Goal: Task Accomplishment & Management: Complete application form

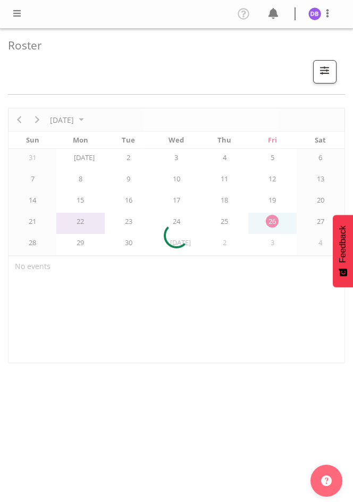
click at [18, 10] on span at bounding box center [17, 13] width 13 height 13
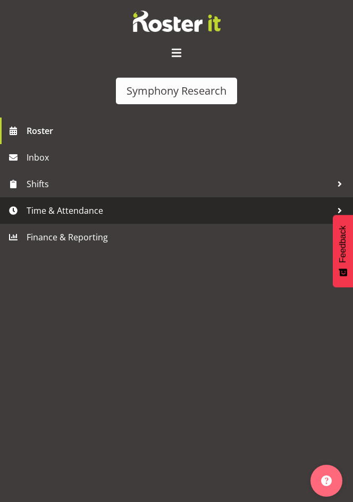
click at [76, 211] on span "Time & Attendance" at bounding box center [179, 210] width 305 height 16
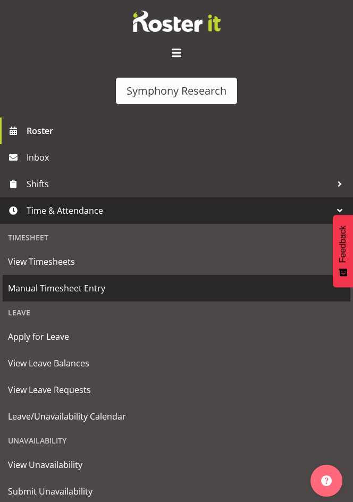
click at [54, 286] on span "Manual Timesheet Entry" at bounding box center [176, 288] width 337 height 16
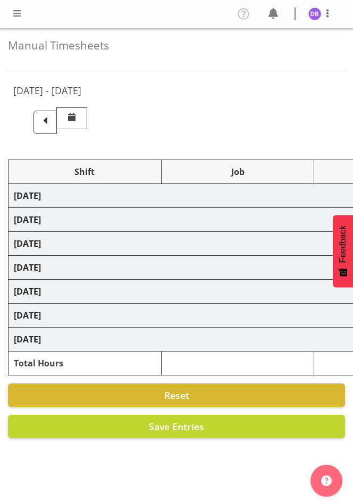
select select "26078"
select select "10587"
select select "47"
select select "26078"
select select "10633"
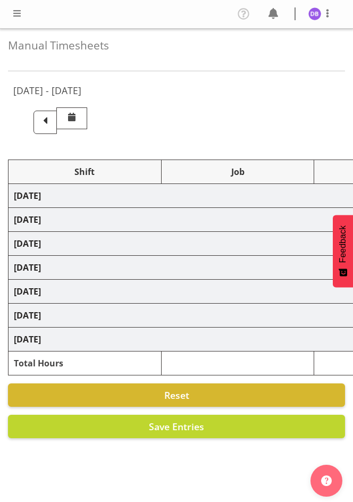
select select "47"
select select "26078"
select select "10587"
select select "47"
select select "26078"
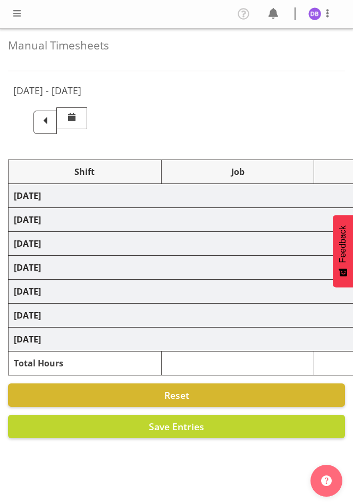
select select "10633"
select select "47"
select select "26078"
select select "10587"
select select "47"
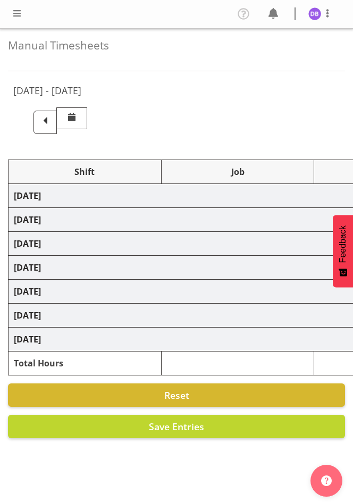
select select "26078"
select select "10633"
select select "47"
select select "26078"
select select "10587"
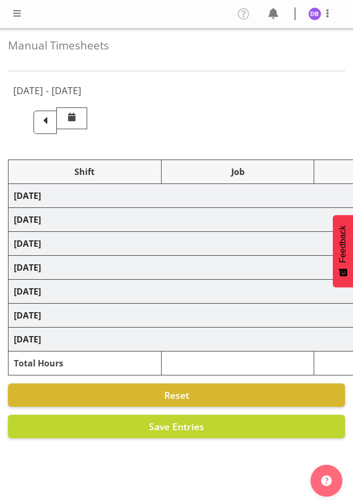
select select "47"
select select "48116"
select select "10631"
select select "48116"
select select "10499"
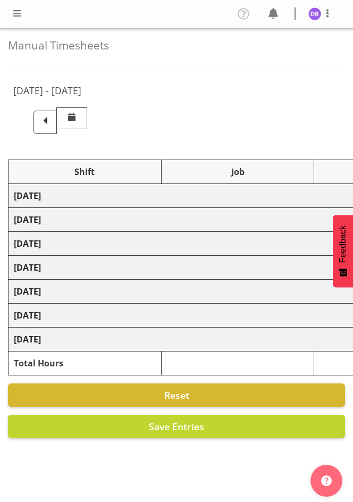
select select "47"
select select "48116"
select select "10499"
select select "47"
select select "26078"
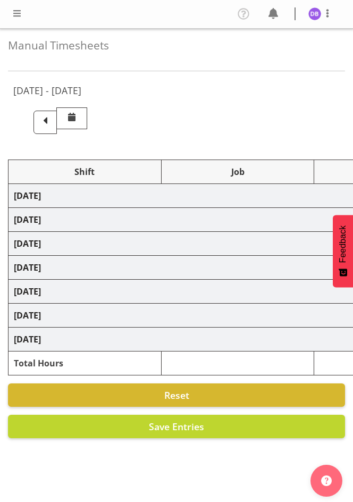
select select "10633"
select select "47"
select select "48116"
select select "10633"
select select "47"
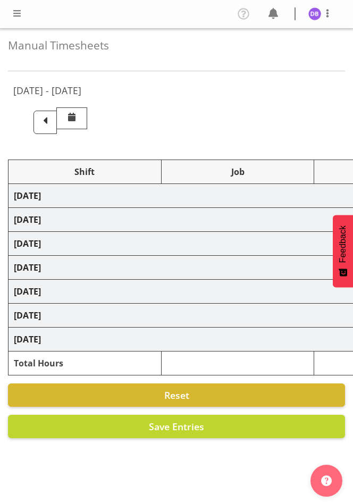
select select "48116"
select select "10499"
select select "47"
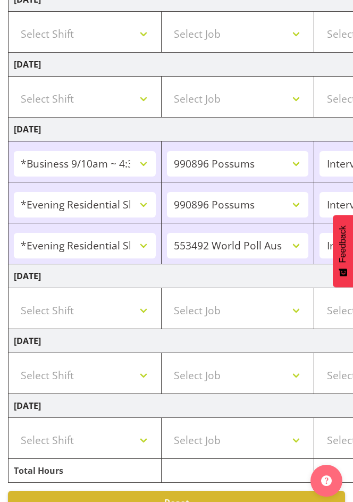
scroll to position [632, 0]
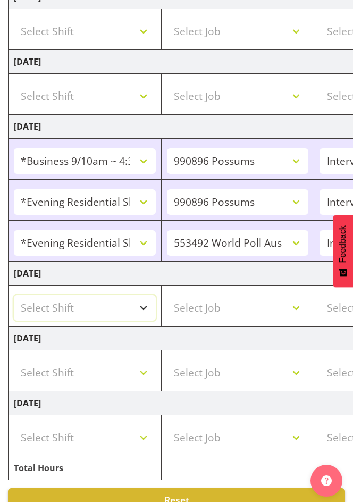
click at [143, 306] on select "Select Shift !!Weekend Residential (Roster IT Shift Label) *Business 9/10am ~ 4…" at bounding box center [85, 308] width 142 height 26
select select "26078"
click at [14, 295] on select "Select Shift !!Weekend Residential (Roster IT Shift Label) *Business 9/10am ~ 4…" at bounding box center [85, 308] width 142 height 26
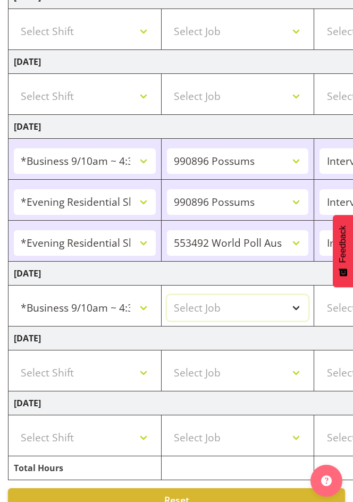
click at [295, 305] on select "Select Job 550060 IF Admin 553492 World Poll Aus Wave 2 Main 2025 553493 World …" at bounding box center [238, 308] width 142 height 26
select select "10633"
click at [167, 295] on select "Select Job 550060 IF Admin 553492 World Poll Aus Wave 2 Main 2025 553493 World …" at bounding box center [238, 308] width 142 height 26
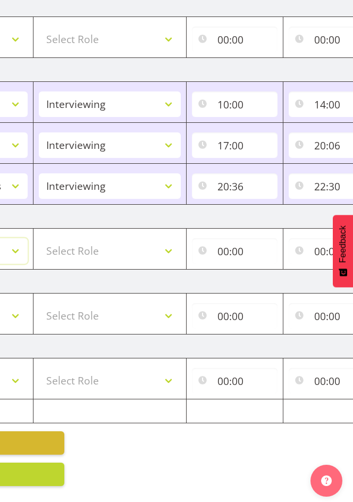
scroll to position [0, 285]
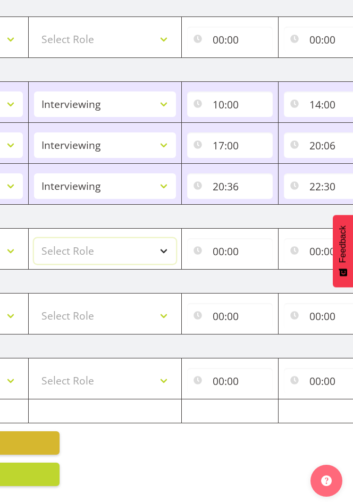
click at [165, 241] on select "Select Role Briefing Interviewing" at bounding box center [105, 251] width 142 height 26
select select "47"
click at [34, 238] on select "Select Role Briefing Interviewing" at bounding box center [105, 251] width 142 height 26
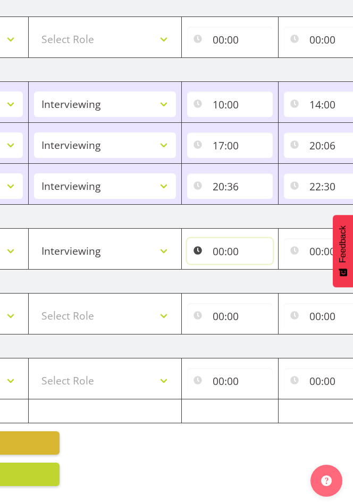
click at [222, 243] on input "00:00" at bounding box center [230, 251] width 86 height 26
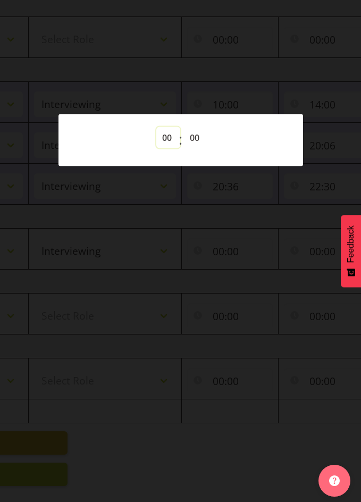
click at [167, 137] on select "00 01 02 03 04 05 06 07 08 09 10 11 12 13 14 15 16 17 18 19 20 21 22 23" at bounding box center [168, 137] width 24 height 21
select select "10"
click at [156, 127] on select "00 01 02 03 04 05 06 07 08 09 10 11 12 13 14 15 16 17 18 19 20 21 22 23" at bounding box center [168, 137] width 24 height 21
type input "10:00"
click at [265, 32] on div at bounding box center [180, 251] width 361 height 502
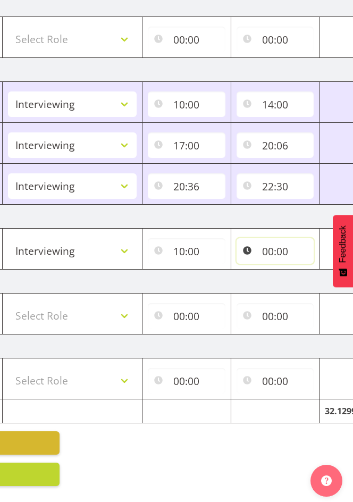
click at [275, 244] on input "00:00" at bounding box center [275, 251] width 78 height 26
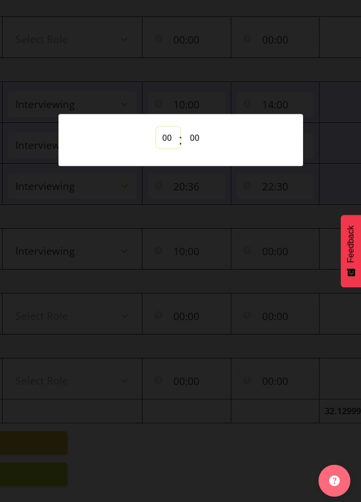
click at [167, 136] on select "00 01 02 03 04 05 06 07 08 09 10 11 12 13 14 15 16 17 18 19 20 21 22 23" at bounding box center [168, 137] width 24 height 21
select select "11"
click at [156, 127] on select "00 01 02 03 04 05 06 07 08 09 10 11 12 13 14 15 16 17 18 19 20 21 22 23" at bounding box center [168, 137] width 24 height 21
type input "11:00"
click at [257, 59] on div at bounding box center [180, 251] width 361 height 502
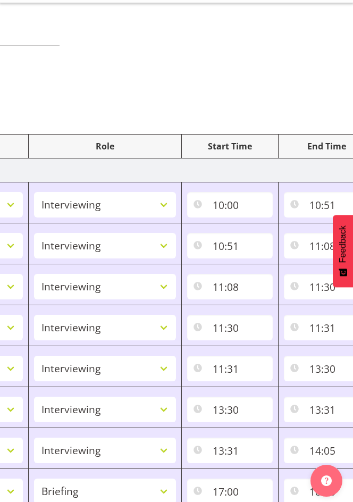
scroll to position [0, 0]
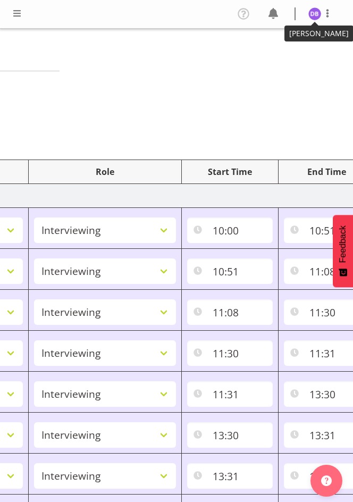
click at [315, 14] on img at bounding box center [314, 13] width 13 height 13
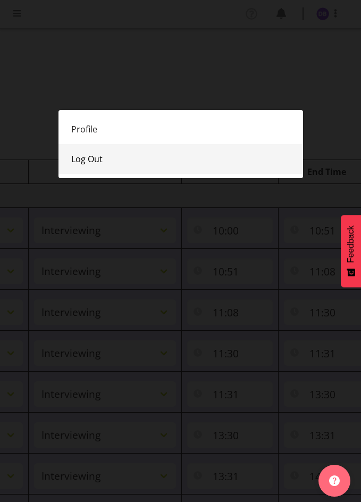
click at [90, 155] on link "Log Out" at bounding box center [180, 159] width 244 height 30
